Goal: Transaction & Acquisition: Purchase product/service

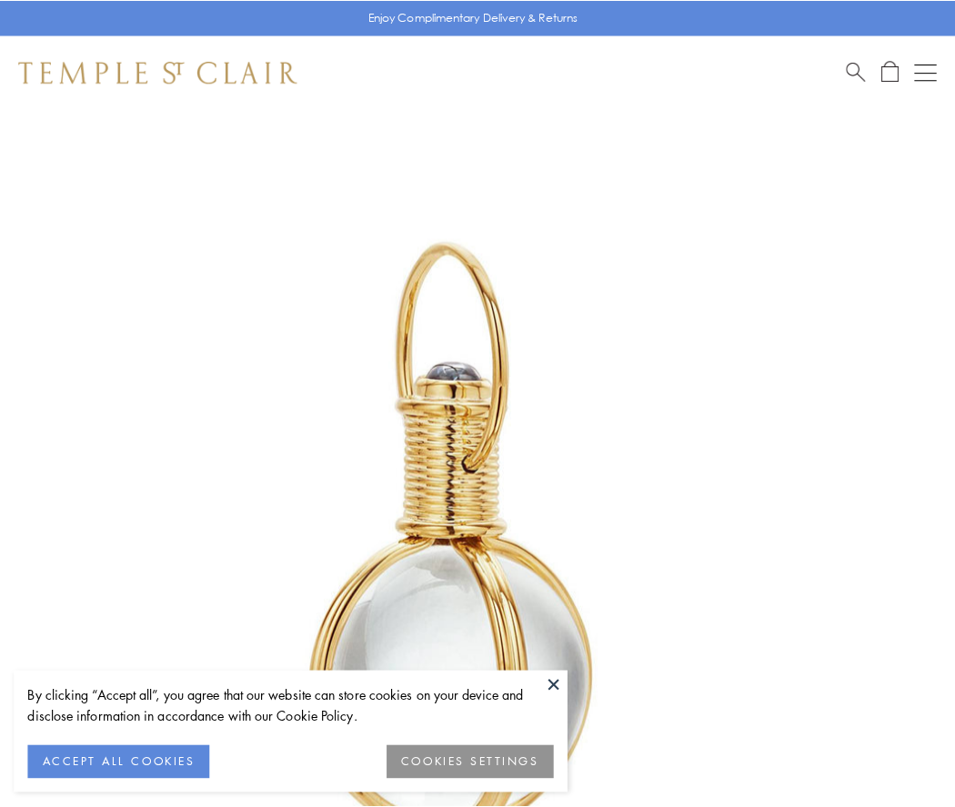
scroll to position [475, 0]
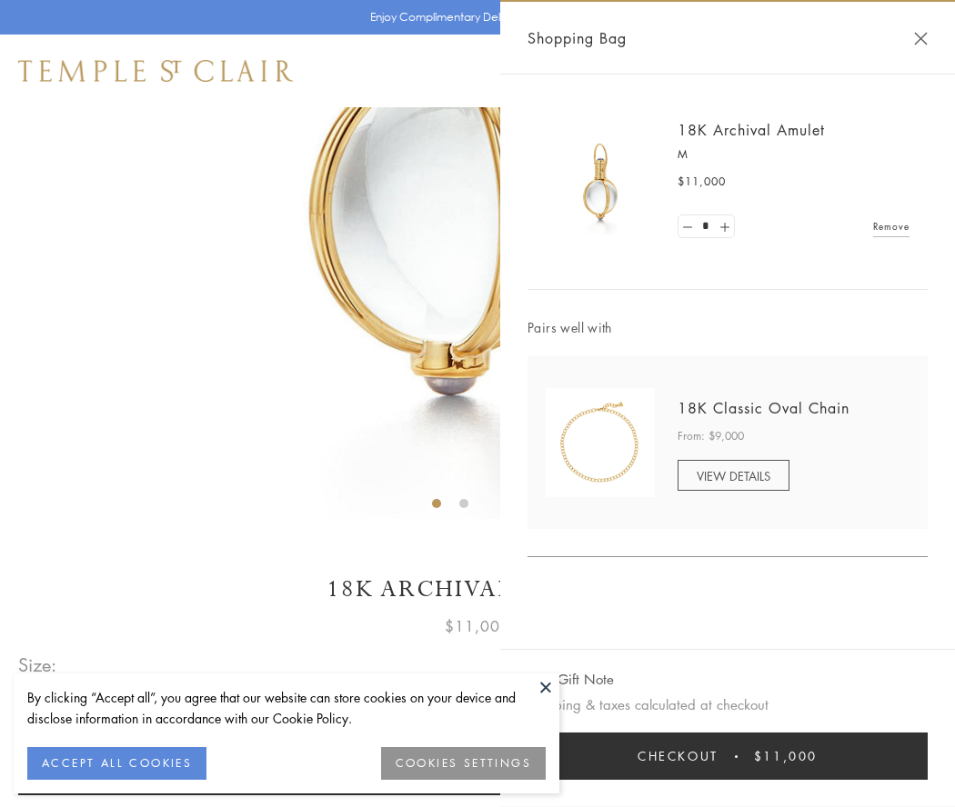
click at [727, 756] on button "Checkout $11,000" at bounding box center [727, 756] width 400 height 47
